Goal: Transaction & Acquisition: Purchase product/service

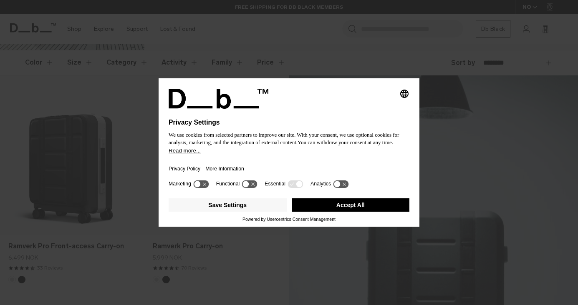
click at [249, 187] on icon at bounding box center [246, 185] width 6 height 6
click at [252, 187] on icon at bounding box center [249, 184] width 15 height 8
click at [227, 212] on button "Save Settings" at bounding box center [228, 205] width 118 height 13
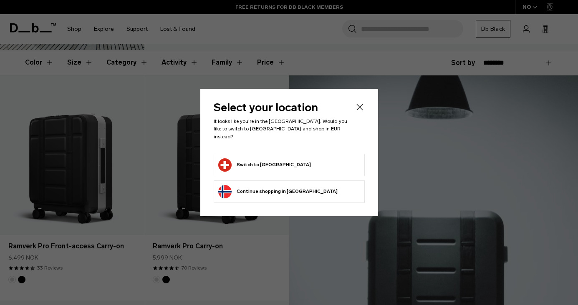
click at [277, 166] on button "Switch to Switzerland" at bounding box center [264, 165] width 93 height 13
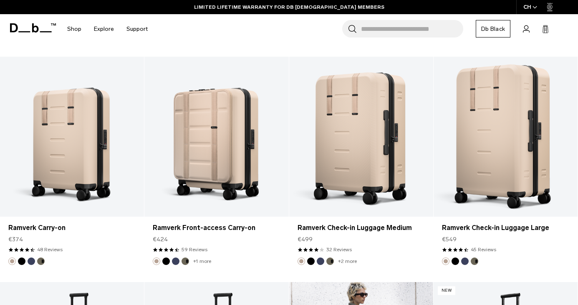
scroll to position [1954, 0]
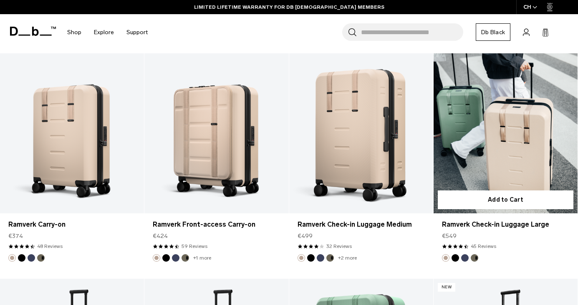
click at [494, 169] on link "Ramverk Check-in Luggage Large" at bounding box center [506, 133] width 144 height 160
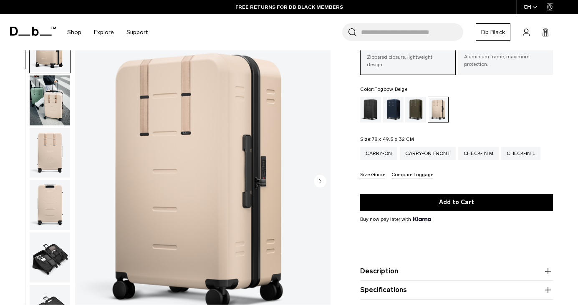
scroll to position [58, 0]
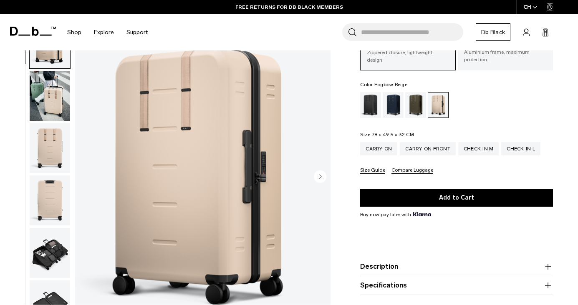
click at [322, 174] on circle "Next slide" at bounding box center [320, 176] width 13 height 13
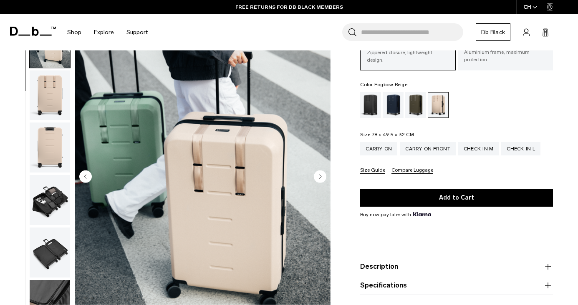
click at [322, 174] on circle "Next slide" at bounding box center [320, 176] width 13 height 13
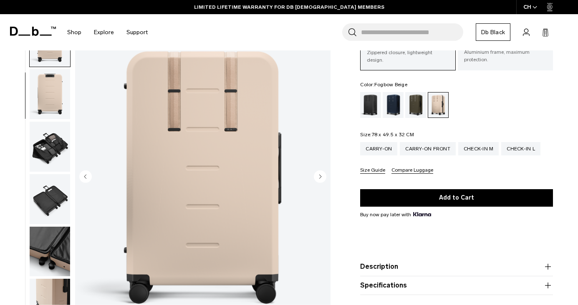
click at [322, 174] on circle "Next slide" at bounding box center [320, 176] width 13 height 13
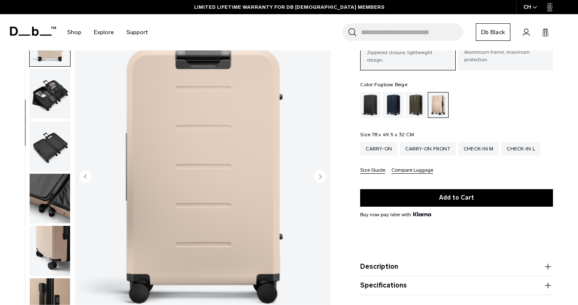
click at [322, 174] on circle "Next slide" at bounding box center [320, 176] width 13 height 13
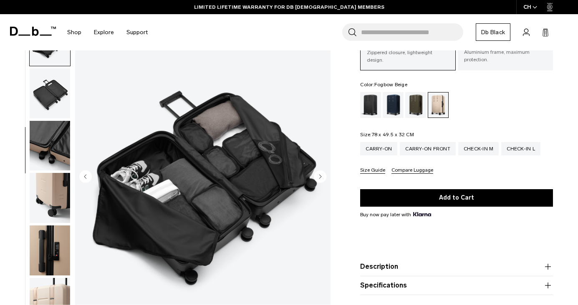
click at [322, 174] on circle "Next slide" at bounding box center [320, 176] width 13 height 13
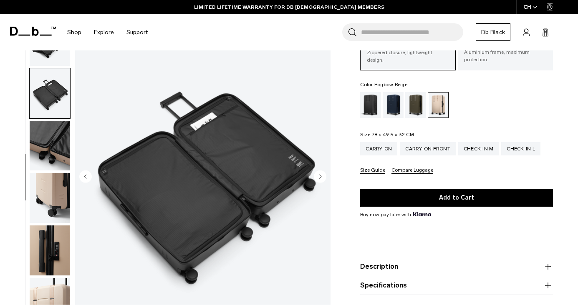
scroll to position [263, 0]
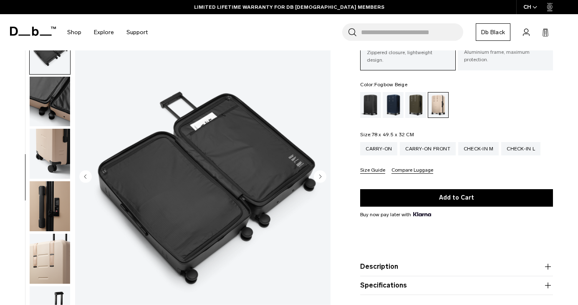
click at [85, 174] on circle "Previous slide" at bounding box center [85, 176] width 13 height 13
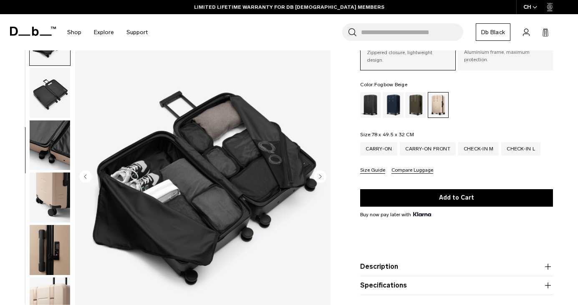
scroll to position [212, 0]
click at [321, 177] on circle "Next slide" at bounding box center [320, 176] width 13 height 13
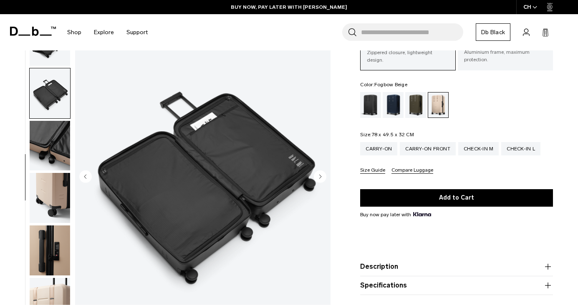
scroll to position [263, 0]
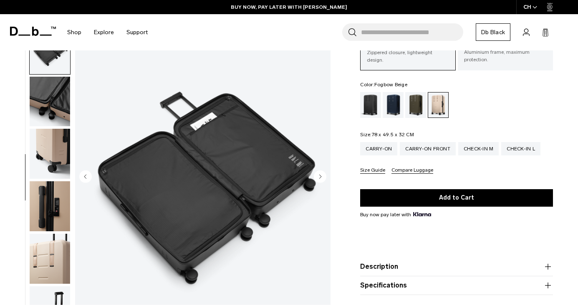
click at [321, 177] on circle "Next slide" at bounding box center [320, 176] width 13 height 13
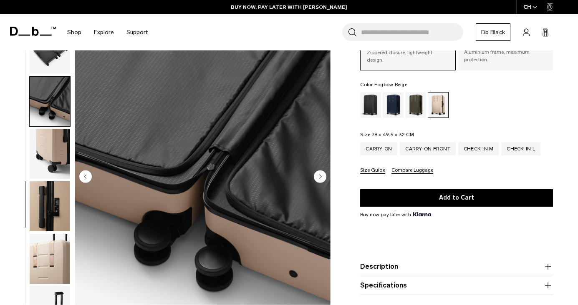
click at [321, 177] on circle "Next slide" at bounding box center [320, 176] width 13 height 13
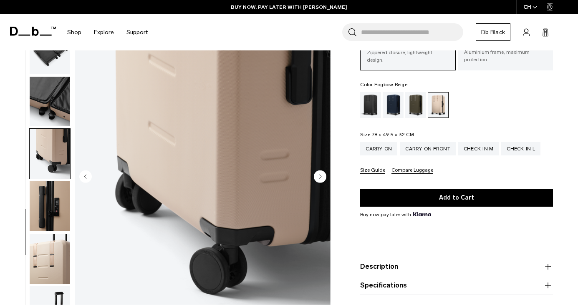
click at [321, 177] on circle "Next slide" at bounding box center [320, 176] width 13 height 13
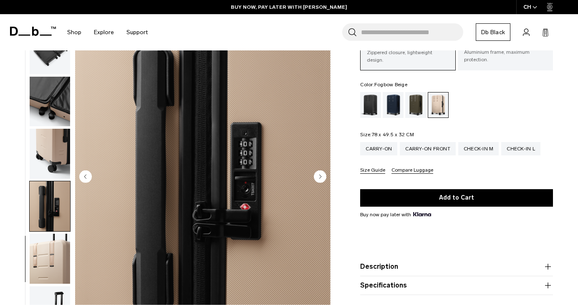
click at [321, 177] on circle "Next slide" at bounding box center [320, 176] width 13 height 13
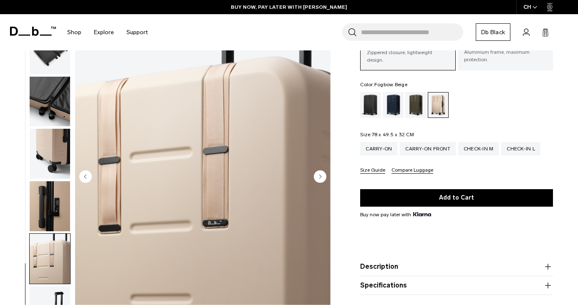
click at [321, 177] on circle "Next slide" at bounding box center [320, 176] width 13 height 13
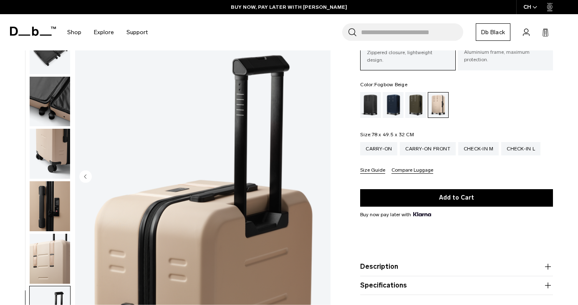
click at [321, 177] on img "11 / 11" at bounding box center [202, 177] width 255 height 319
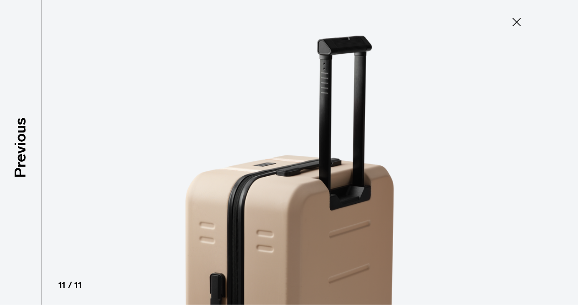
click at [321, 177] on img at bounding box center [289, 152] width 376 height 305
click at [517, 23] on icon at bounding box center [516, 22] width 8 height 8
